Goal: Check status: Check status

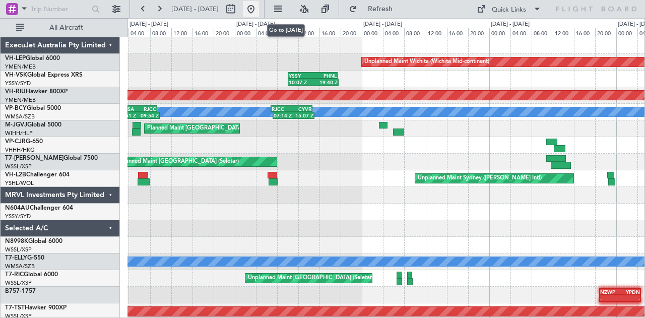
click at [259, 4] on button at bounding box center [251, 9] width 16 height 16
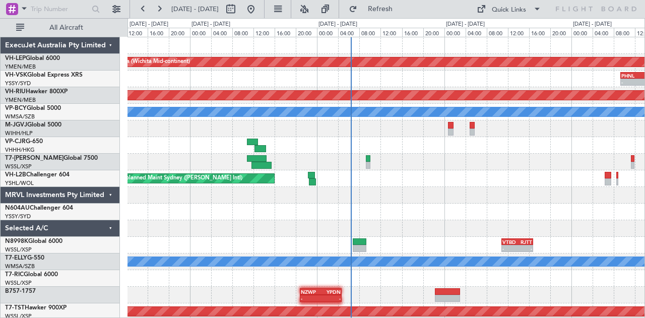
click at [191, 112] on div "Unplanned Maint Wichita (Wichita Mid-continent) PHNL 09:20 Z YSSY 19:55 Z - - 1…" at bounding box center [386, 311] width 518 height 549
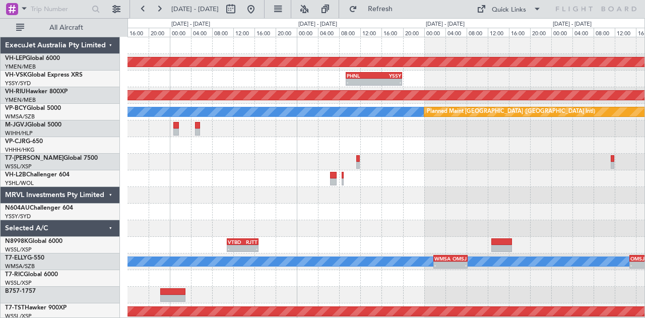
click at [165, 182] on div "Unplanned Maint Sydney ([PERSON_NAME] Intl)" at bounding box center [386, 178] width 518 height 17
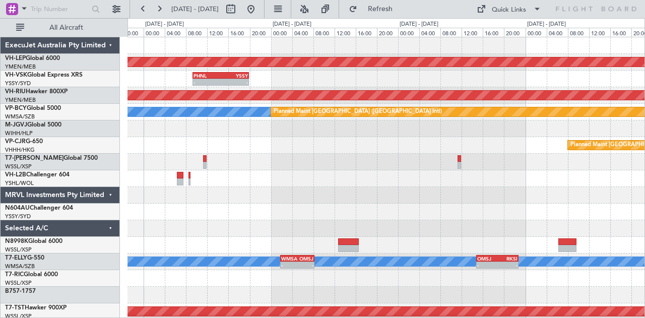
click at [84, 186] on div "Unplanned Maint Wichita (Wichita Mid-continent) PHNL 09:20 Z YSSY 19:55 Z - - P…" at bounding box center [322, 168] width 645 height 300
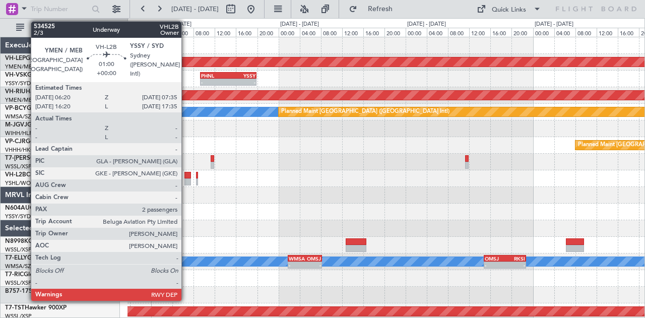
click at [186, 179] on div at bounding box center [187, 181] width 7 height 7
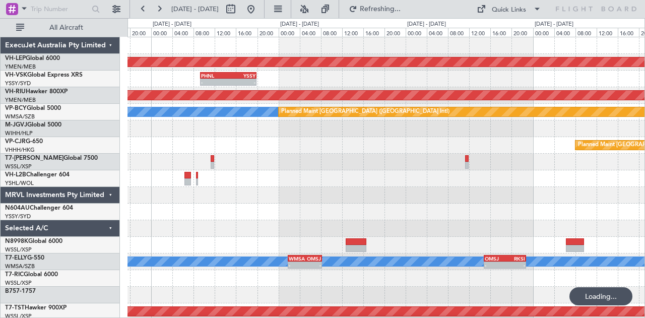
click at [319, 115] on div "Unplanned Maint Wichita (Wichita Mid-continent) PHNL 09:20 Z YSSY 19:55 Z - - P…" at bounding box center [386, 311] width 518 height 549
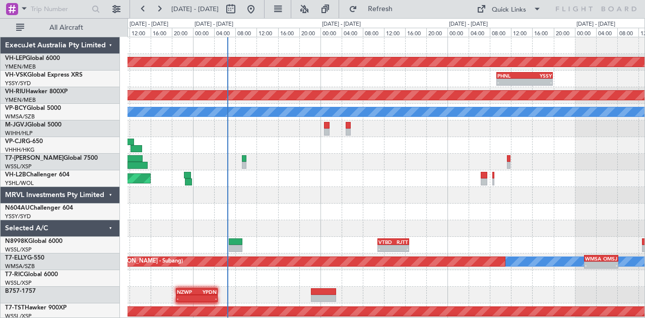
click at [341, 152] on div at bounding box center [386, 145] width 518 height 17
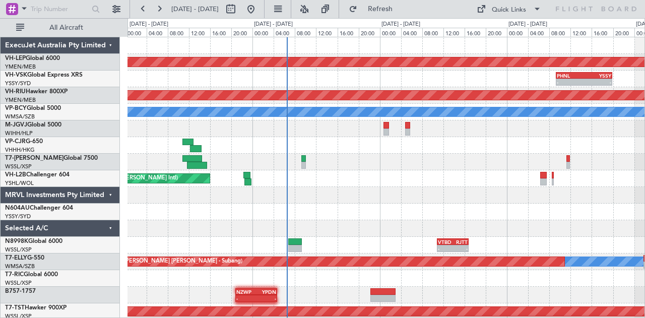
click at [193, 231] on div "Unplanned Maint Wichita (Wichita Mid-continent) - - PHNL 09:20 Z YSSY 19:55 Z P…" at bounding box center [386, 311] width 518 height 549
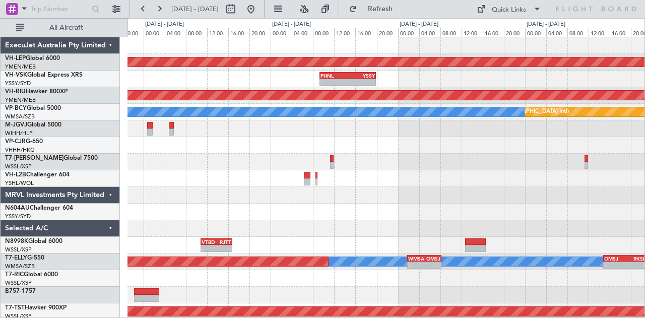
click at [185, 223] on div "Unplanned Maint Wichita (Wichita Mid-continent) - - PHNL 09:20 Z YSSY 19:55 Z P…" at bounding box center [386, 311] width 518 height 549
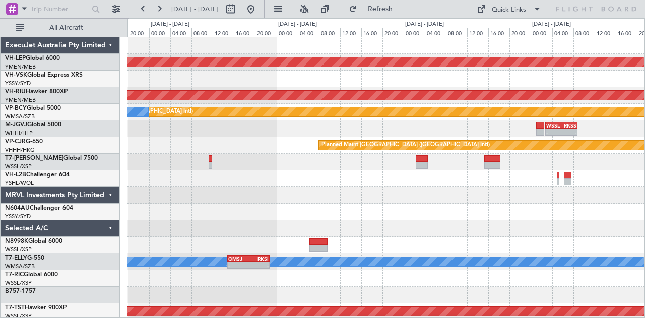
click at [171, 211] on div "Unplanned Maint Wichita (Wichita Mid-continent) PHNL 09:20 Z YSSY 19:55 Z - - P…" at bounding box center [386, 311] width 518 height 549
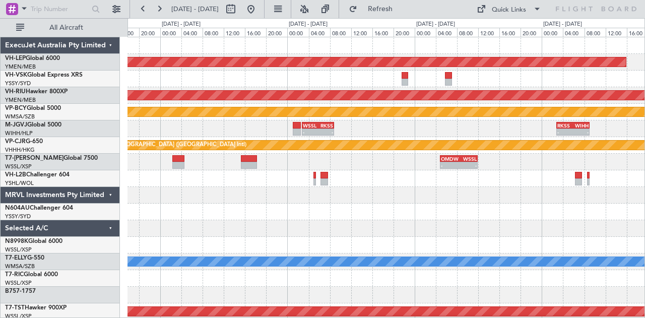
click at [281, 207] on div at bounding box center [386, 212] width 518 height 17
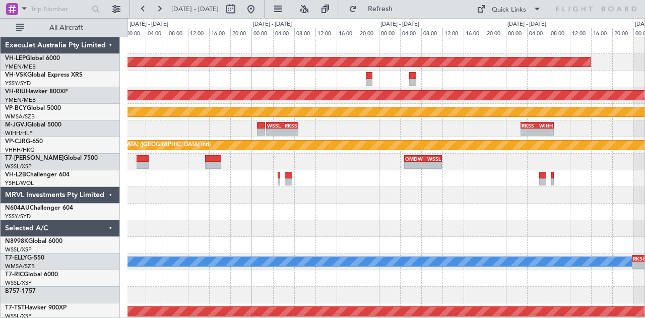
click at [199, 208] on div at bounding box center [386, 212] width 518 height 17
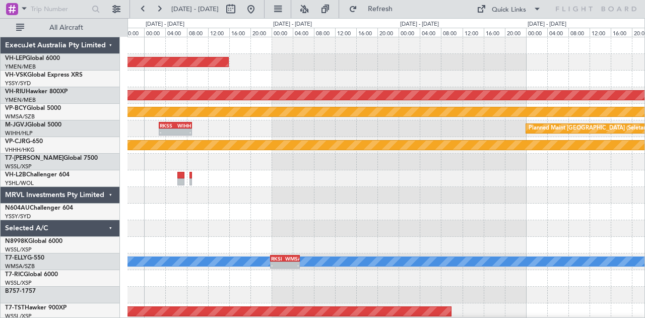
click at [198, 217] on div "Unplanned Maint Wichita (Wichita Mid-continent) Planned Maint [GEOGRAPHIC_DATA]…" at bounding box center [386, 311] width 518 height 549
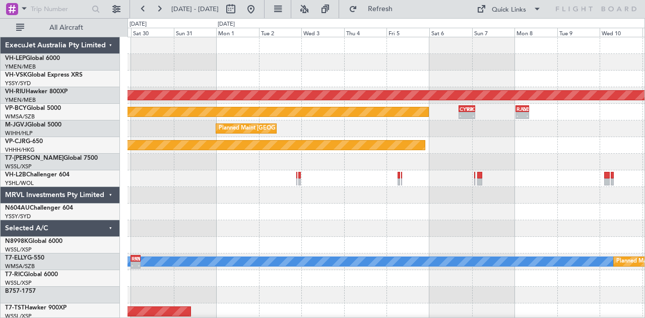
click at [229, 218] on div "Unplanned Maint Wichita (Wichita Mid-continent) Planned Maint [GEOGRAPHIC_DATA]…" at bounding box center [386, 311] width 518 height 549
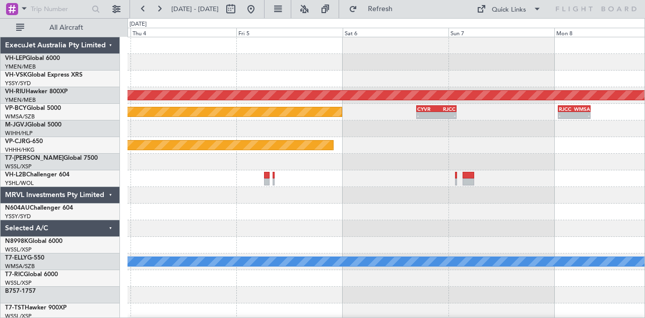
click at [160, 205] on div "Planned Maint [GEOGRAPHIC_DATA] ([GEOGRAPHIC_DATA]) Planned Maint [GEOGRAPHIC_D…" at bounding box center [386, 311] width 518 height 549
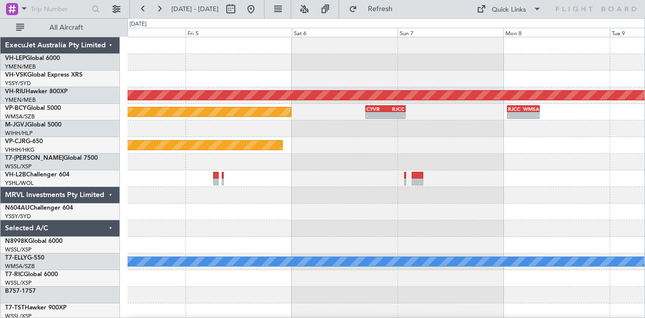
click at [216, 205] on div "Planned Maint [GEOGRAPHIC_DATA] ([GEOGRAPHIC_DATA]) Planned Maint [GEOGRAPHIC_D…" at bounding box center [386, 311] width 518 height 549
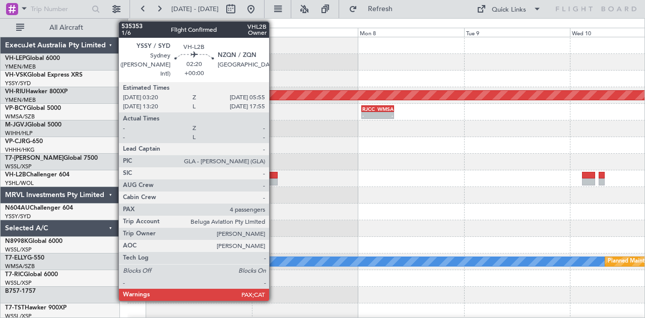
click at [274, 176] on div at bounding box center [272, 175] width 12 height 7
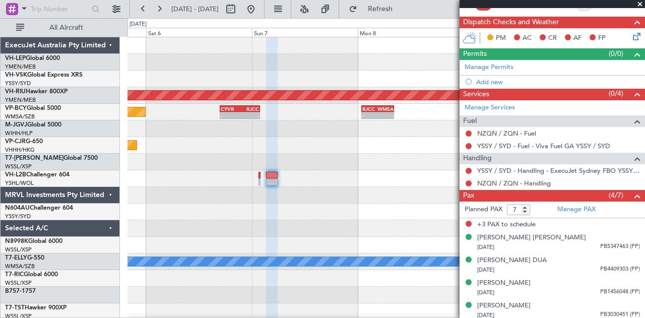
scroll to position [206, 0]
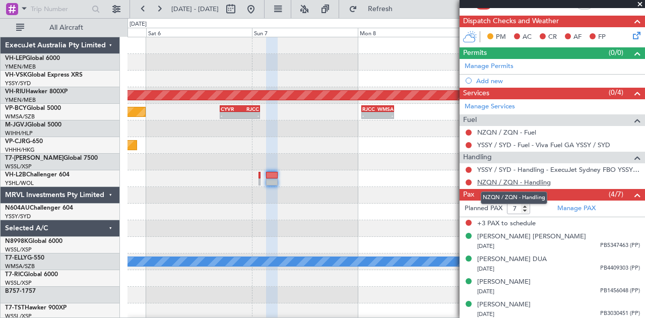
click at [532, 181] on link "NZQN / ZQN - Handling" at bounding box center [514, 182] width 74 height 9
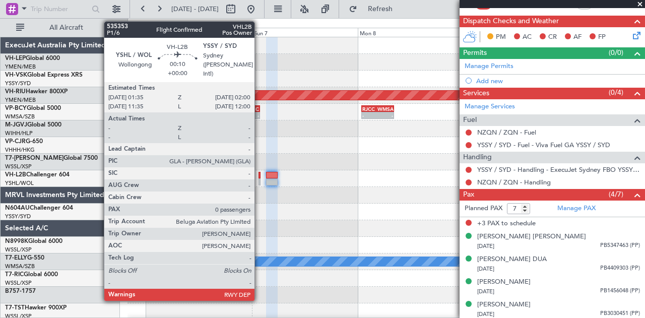
click at [260, 176] on div at bounding box center [260, 175] width 2 height 7
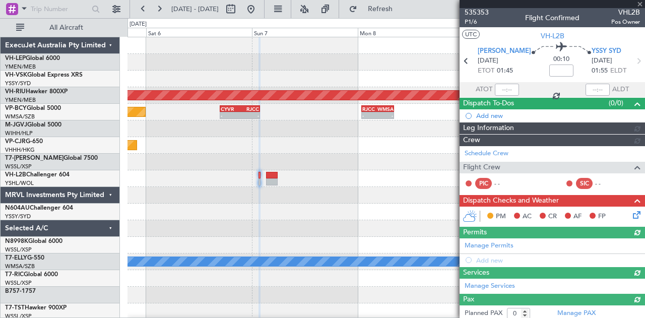
scroll to position [77, 0]
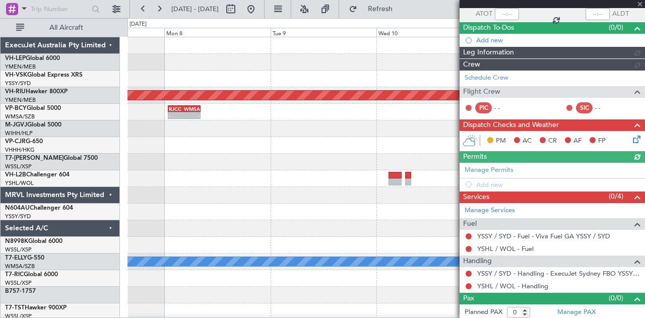
click at [202, 208] on div "- - YSSY 20:50 Z PHNL 06:20 Z Planned Maint [GEOGRAPHIC_DATA] ([GEOGRAPHIC_DATA…" at bounding box center [386, 311] width 518 height 549
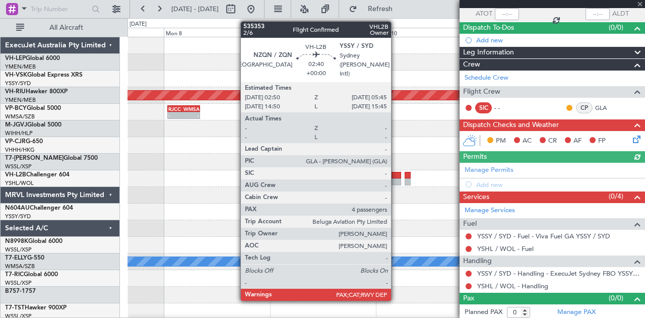
click at [396, 181] on div at bounding box center [394, 181] width 13 height 7
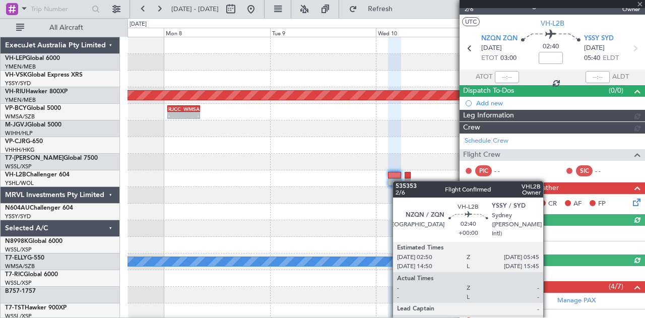
scroll to position [180, 0]
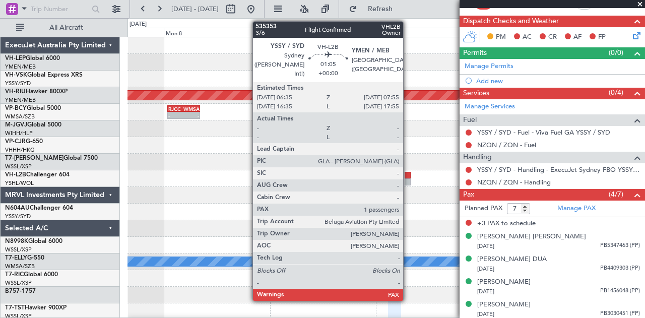
click at [408, 176] on div at bounding box center [408, 175] width 6 height 7
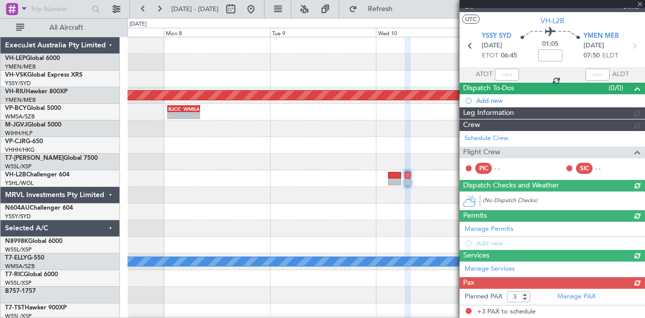
scroll to position [112, 0]
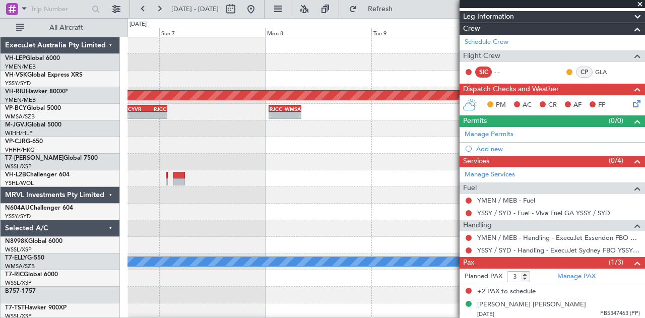
click at [353, 227] on div "Planned Maint [GEOGRAPHIC_DATA] ([GEOGRAPHIC_DATA]) - - RJCC 00:50 Z WMSA 08:15…" at bounding box center [386, 311] width 518 height 549
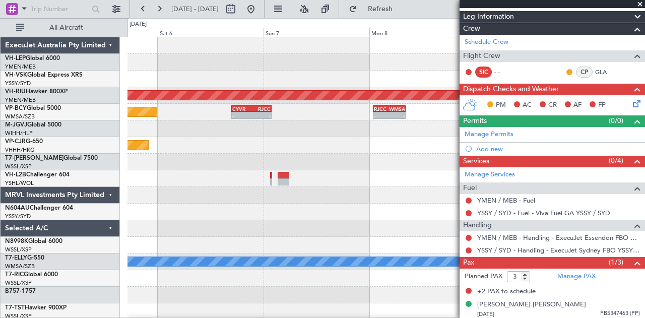
click at [352, 203] on div "Planned Maint [GEOGRAPHIC_DATA] ([GEOGRAPHIC_DATA]) - - RJCC 00:50 Z WMSA 08:15…" at bounding box center [386, 311] width 518 height 549
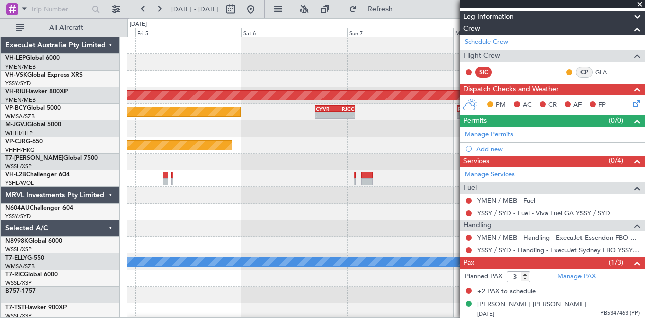
click at [201, 199] on div at bounding box center [386, 195] width 518 height 17
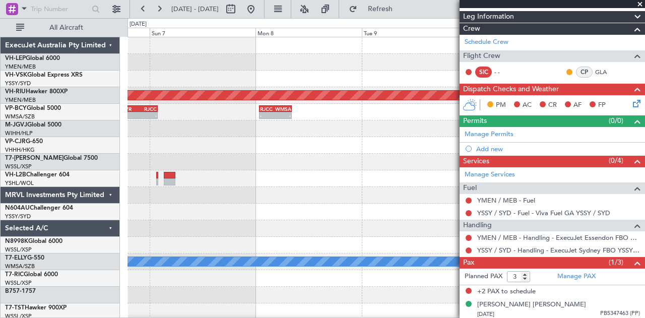
click at [226, 201] on div at bounding box center [386, 195] width 518 height 17
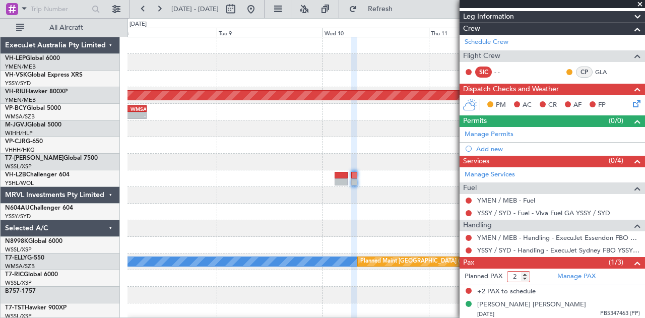
click at [526, 274] on input "2" at bounding box center [518, 276] width 23 height 11
type input "1"
click at [526, 274] on input "1" at bounding box center [518, 276] width 23 height 11
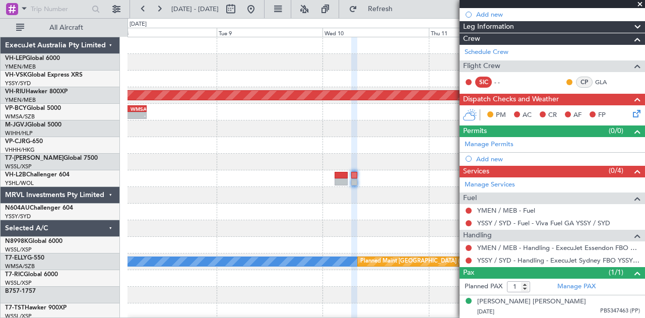
scroll to position [100, 0]
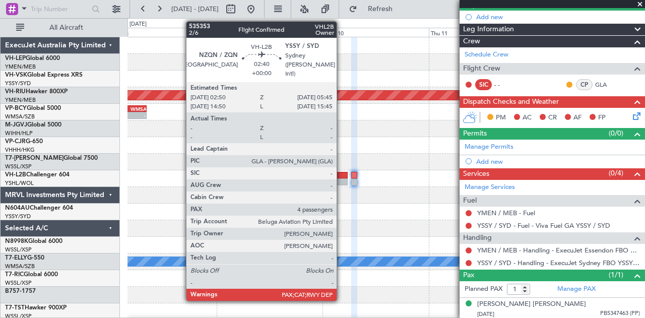
click at [342, 181] on div at bounding box center [341, 181] width 13 height 7
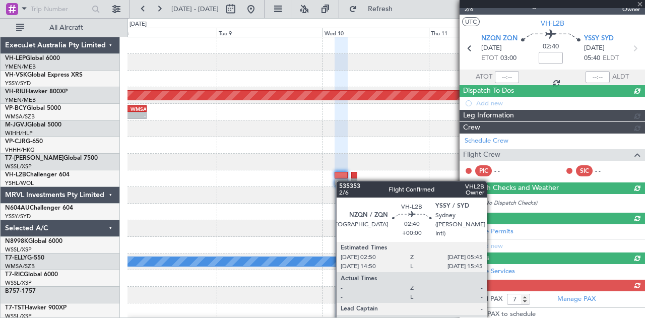
scroll to position [112, 0]
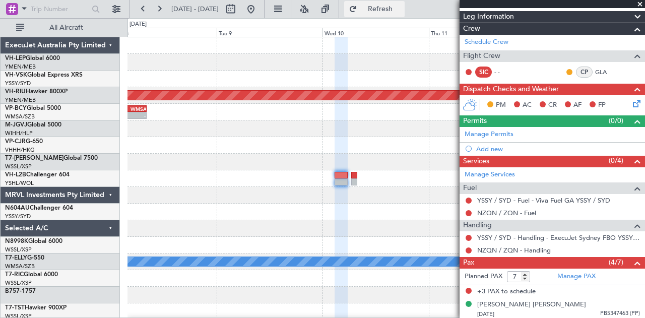
click at [392, 8] on span "Refresh" at bounding box center [380, 9] width 42 height 7
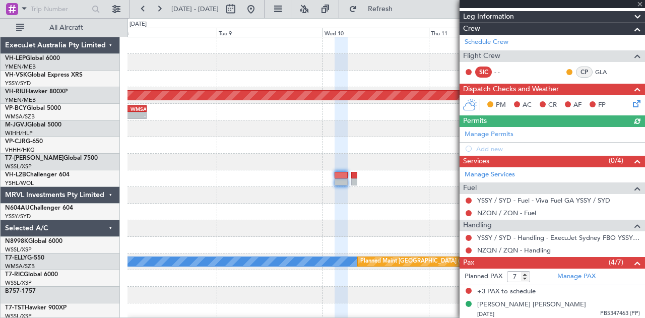
click at [377, 229] on div "- - YSSY 20:50 Z PHNL 06:20 Z Planned Maint [GEOGRAPHIC_DATA] ([GEOGRAPHIC_DATA…" at bounding box center [386, 311] width 518 height 549
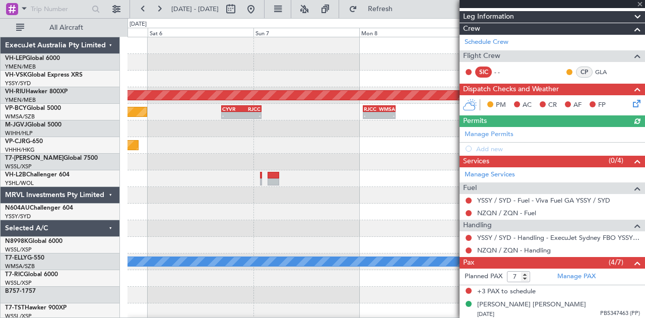
click at [324, 218] on div at bounding box center [386, 212] width 518 height 17
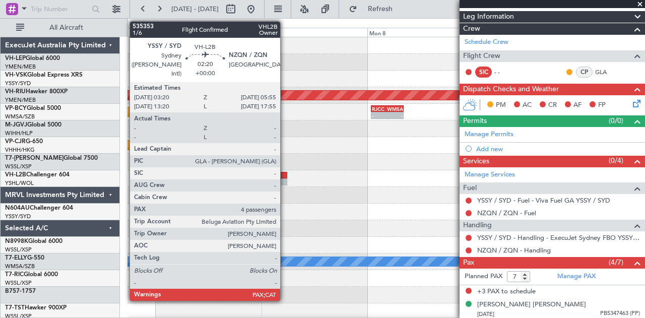
click at [285, 181] on div at bounding box center [282, 181] width 12 height 7
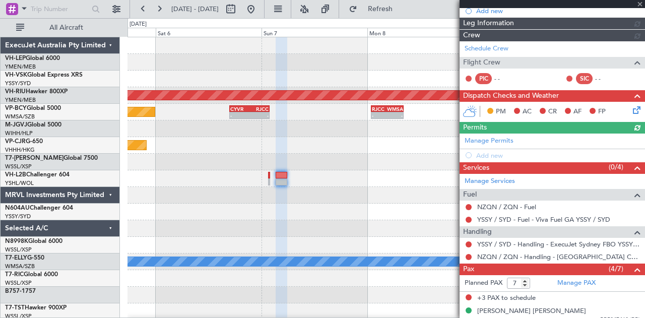
scroll to position [138, 0]
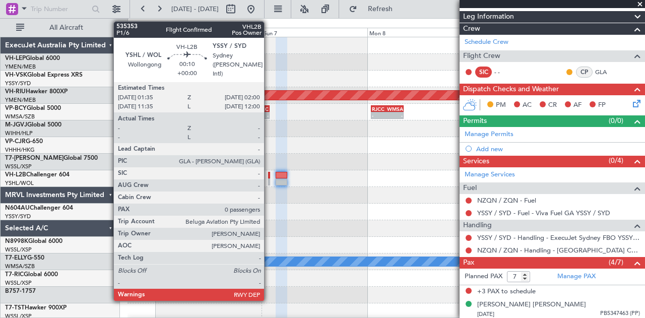
click at [269, 178] on div at bounding box center [269, 181] width 2 height 7
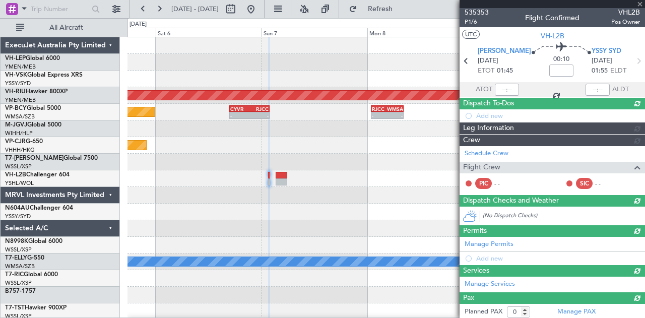
scroll to position [77, 0]
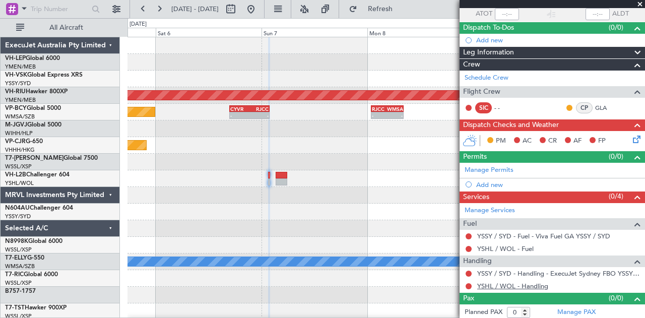
click at [498, 282] on link "YSHL / WOL - Handling" at bounding box center [512, 286] width 71 height 9
click at [301, 187] on div at bounding box center [386, 195] width 518 height 17
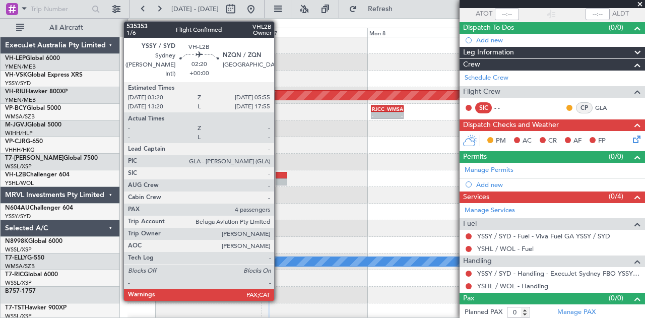
click at [279, 176] on div at bounding box center [282, 175] width 12 height 7
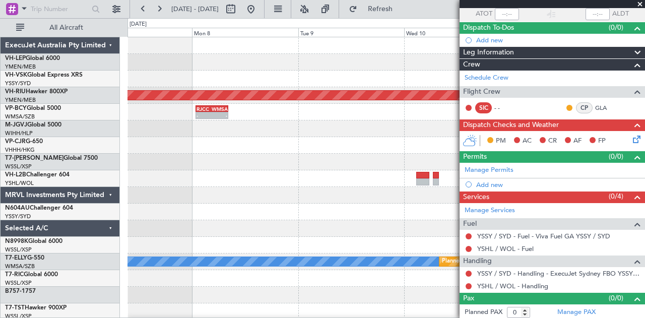
click at [179, 203] on div "- - YSSY 20:50 Z PHNL 06:20 Z Planned Maint [GEOGRAPHIC_DATA] ([GEOGRAPHIC_DATA…" at bounding box center [386, 311] width 518 height 549
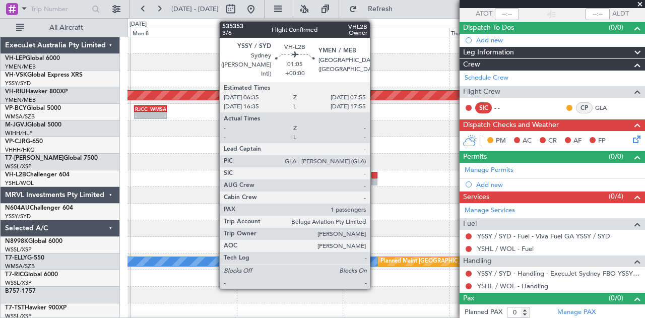
click at [375, 179] on div at bounding box center [374, 181] width 6 height 7
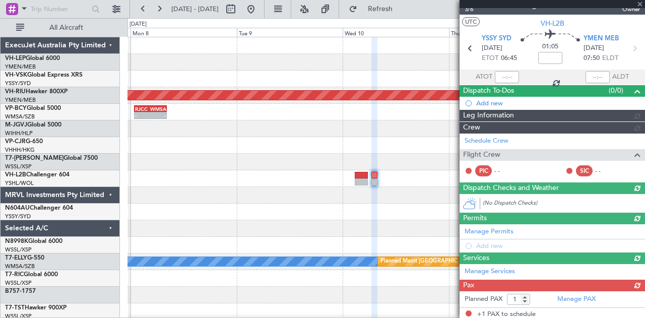
scroll to position [100, 0]
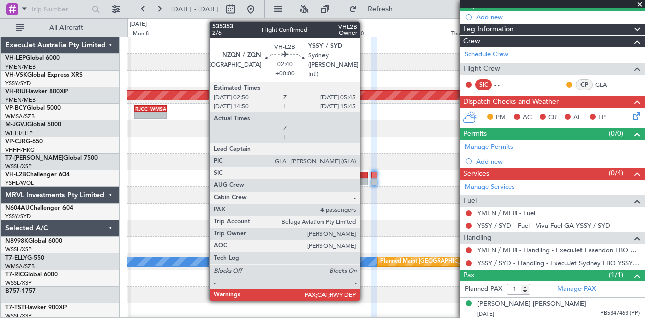
click at [365, 175] on div at bounding box center [361, 175] width 13 height 7
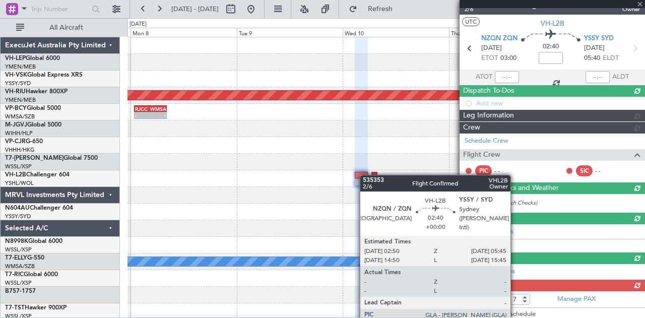
scroll to position [112, 0]
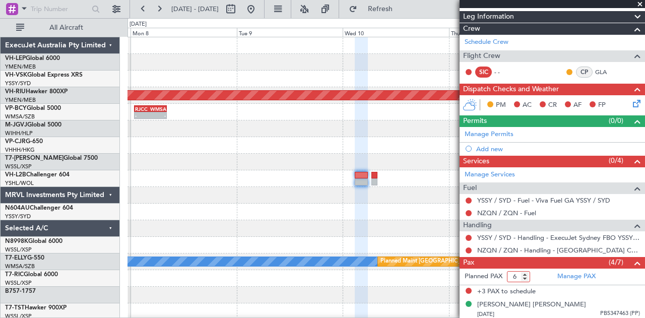
click at [524, 275] on input "6" at bounding box center [518, 276] width 23 height 11
click at [524, 275] on input "5" at bounding box center [518, 276] width 23 height 11
type input "4"
click at [524, 275] on input "4" at bounding box center [518, 276] width 23 height 11
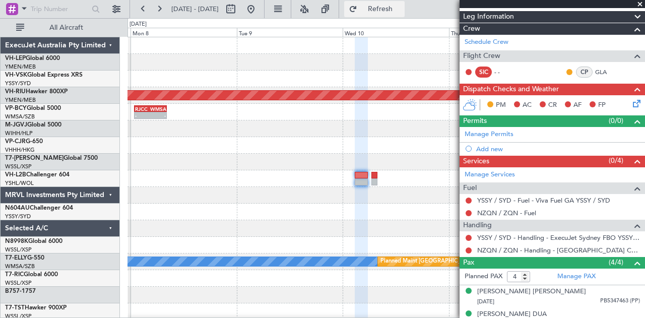
click at [402, 7] on span "Refresh" at bounding box center [380, 9] width 42 height 7
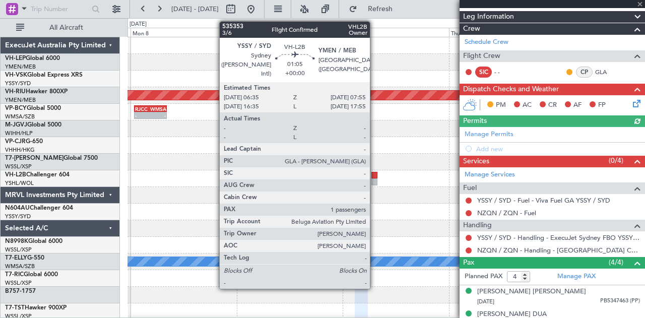
click at [375, 179] on div at bounding box center [374, 181] width 6 height 7
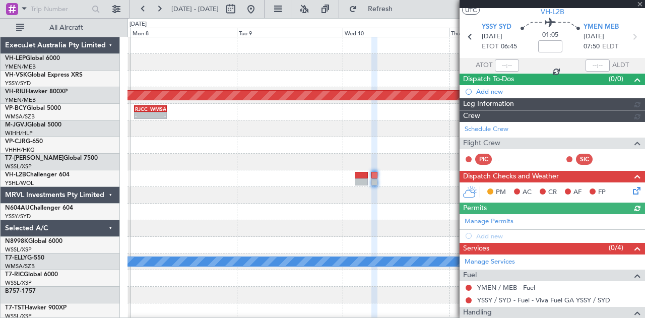
scroll to position [100, 0]
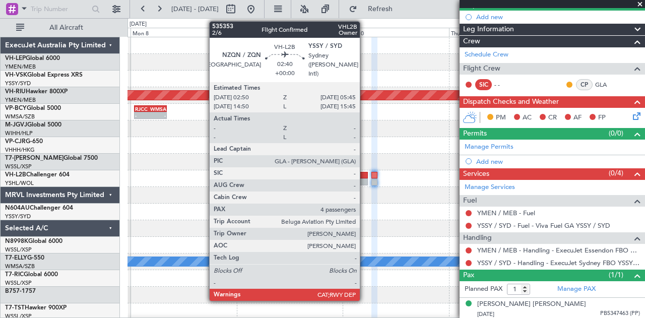
click at [365, 180] on div at bounding box center [361, 181] width 13 height 7
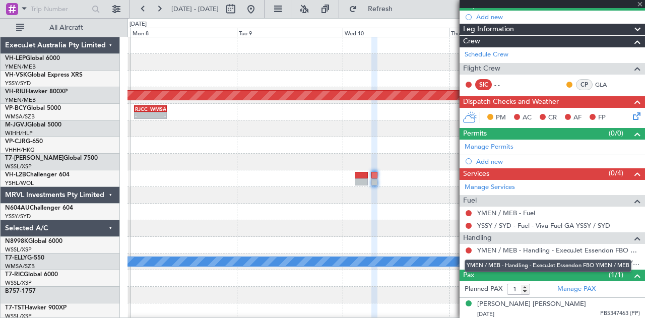
type input "4"
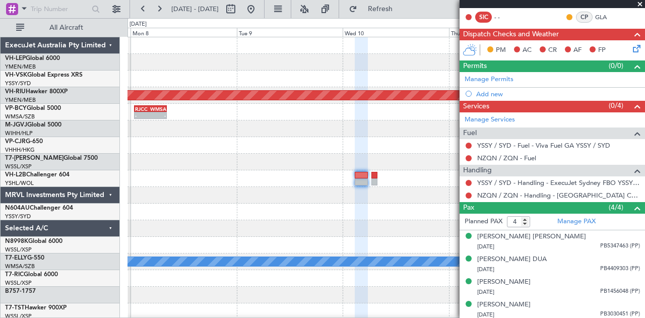
scroll to position [117, 0]
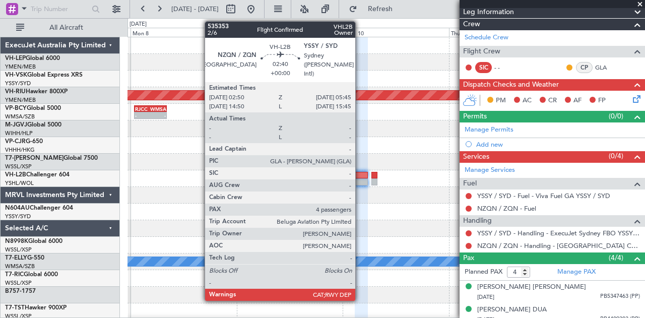
click at [360, 175] on div at bounding box center [361, 175] width 13 height 7
